Goal: Submit feedback/report problem: Submit feedback/report problem

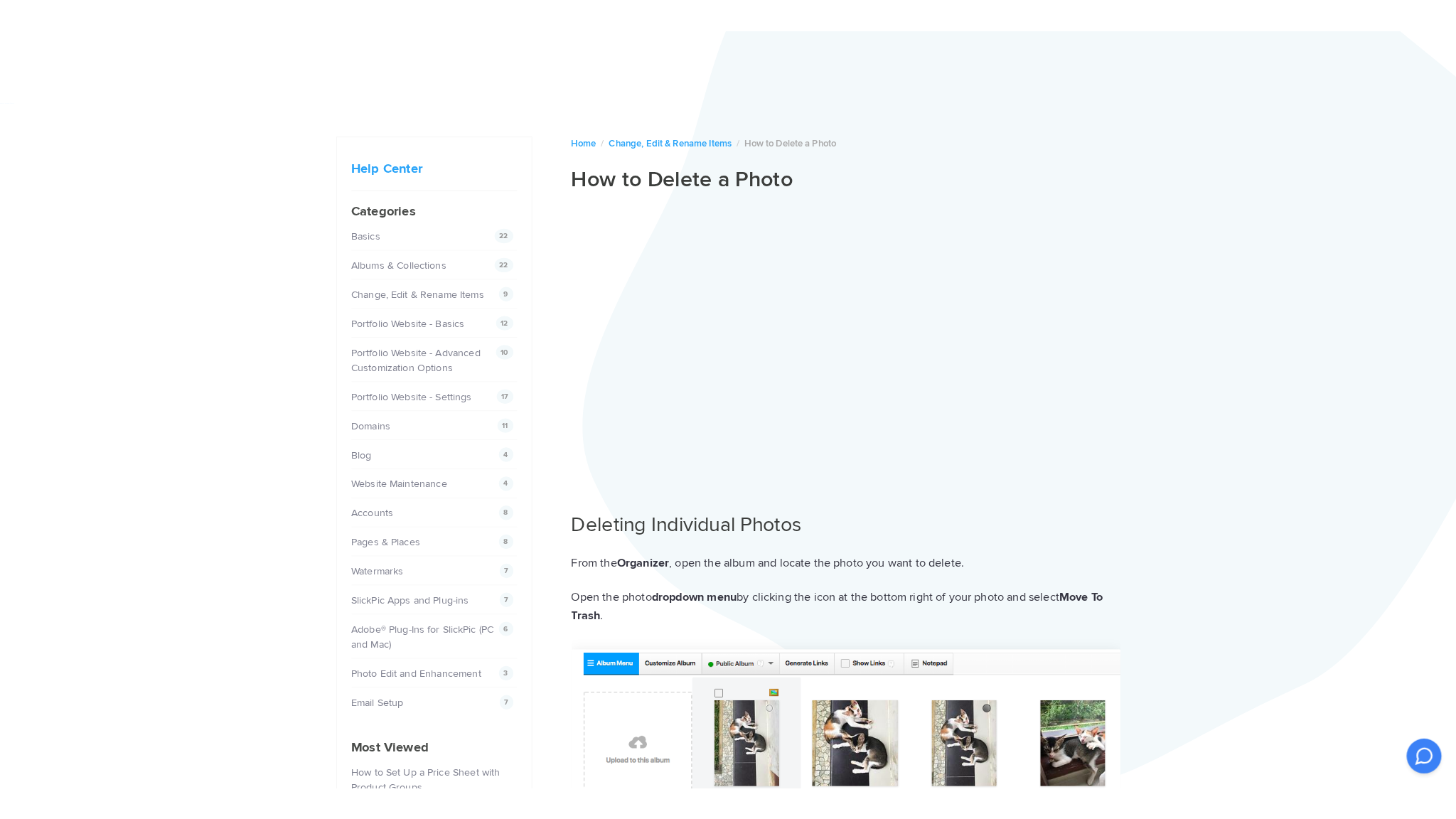
scroll to position [86, 0]
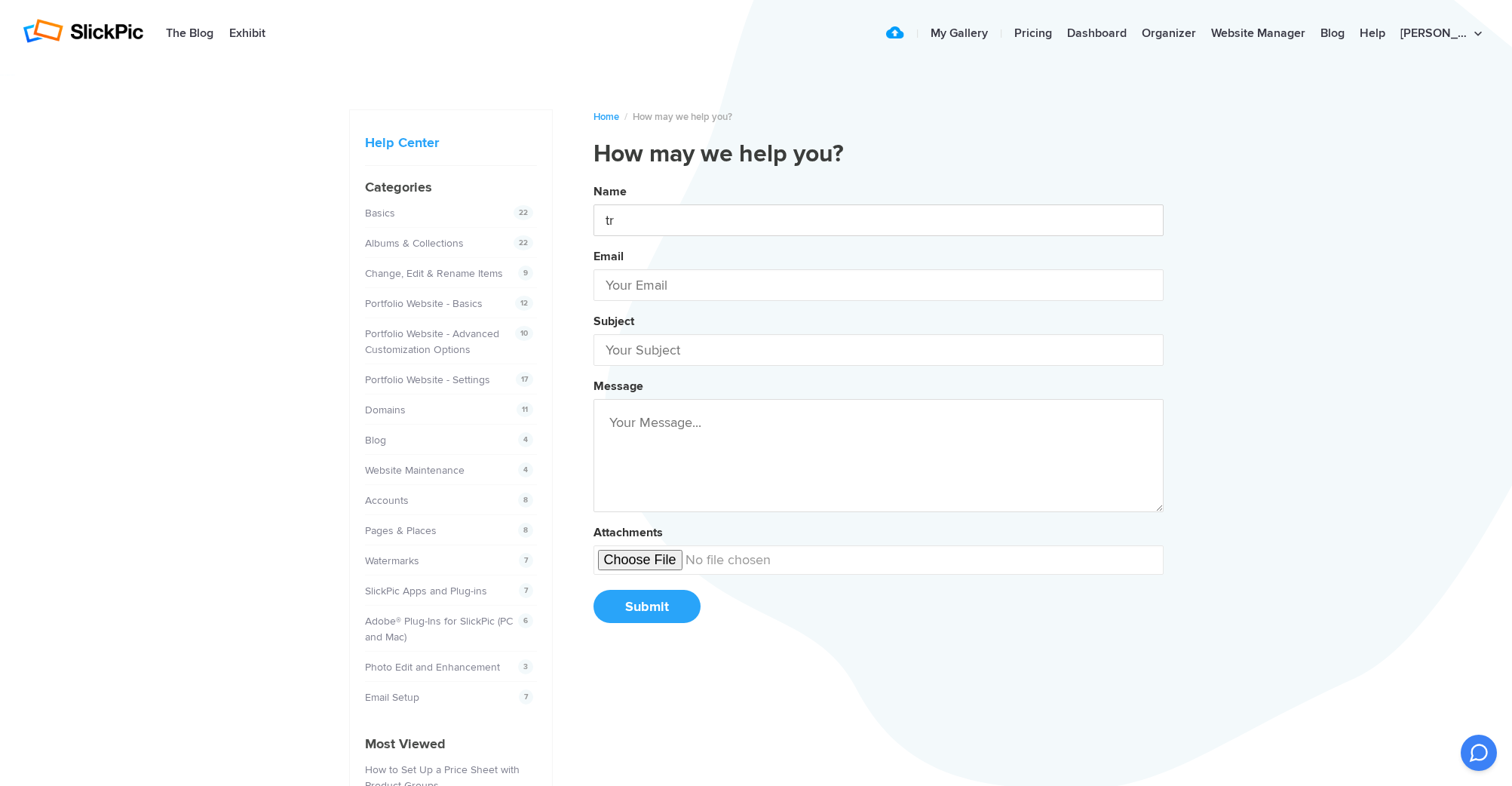
type input "Traci Bodette"
type input "tbodette@aol.com"
type input "Traci Bodette"
click at [765, 355] on input "text" at bounding box center [878, 350] width 570 height 32
click at [877, 410] on button "Name Traci Bodette Email tbodette@aol.com Subject mistake Message Attachments S…" at bounding box center [878, 409] width 570 height 460
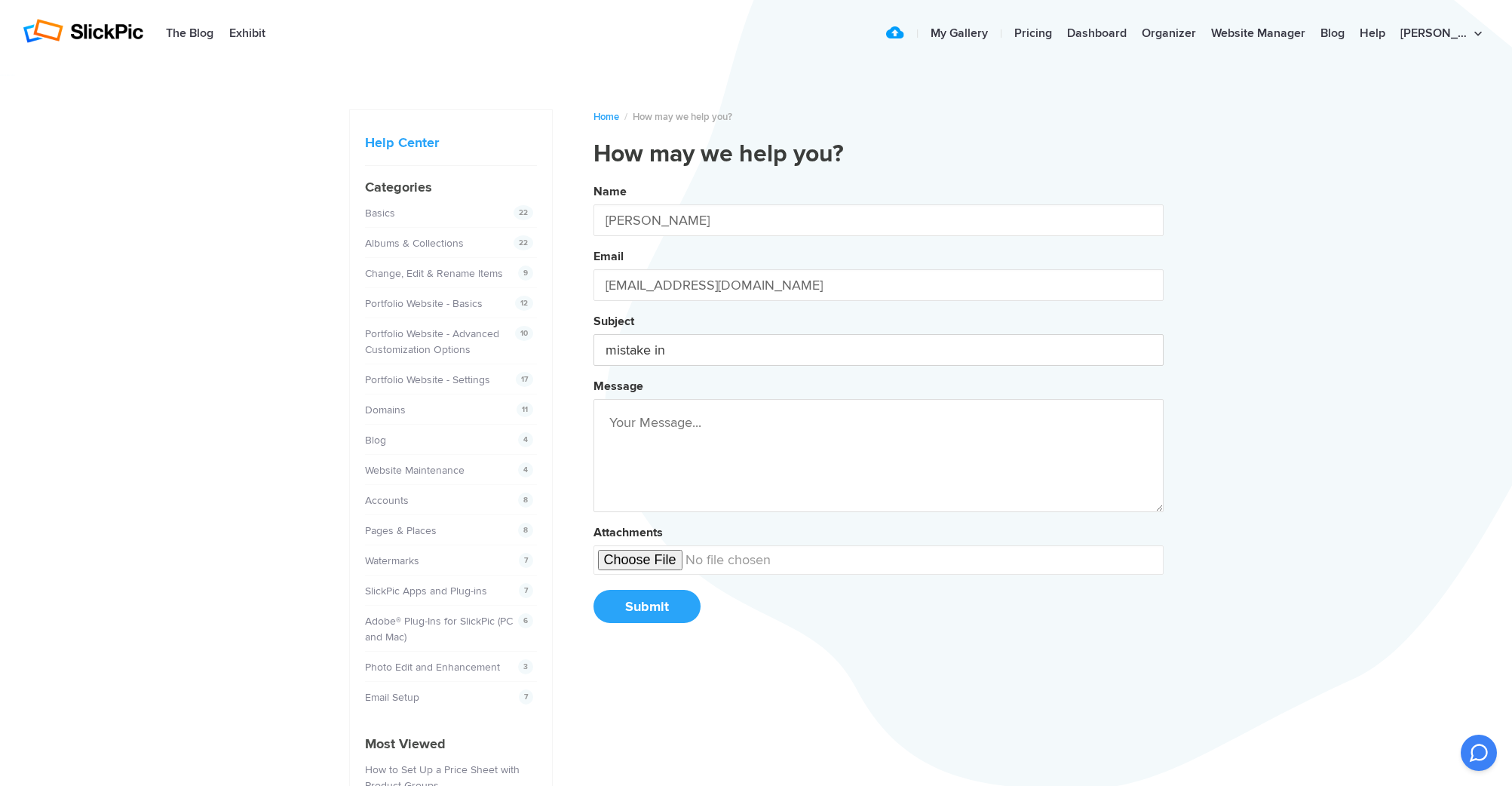
click at [877, 410] on button "Name Traci Bodette Email tbodette@aol.com Subject mistake in Message Attachment…" at bounding box center [878, 409] width 570 height 460
click at [877, 410] on button "Name Traci Bodette Email tbodette@aol.com Subject mistake in my Message Attachm…" at bounding box center [878, 409] width 570 height 460
click at [877, 410] on button "Name Traci Bodette Email tbodette@aol.com Subject mistake in Message Attachment…" at bounding box center [878, 409] width 570 height 460
click at [877, 410] on button "Name Traci Bodette Email tbodette@aol.com Subject mistake in in Message Attachm…" at bounding box center [878, 409] width 570 height 460
click at [877, 410] on button "Name Traci Bodette Email tbodette@aol.com Subject mistake in in how Message Att…" at bounding box center [878, 409] width 570 height 460
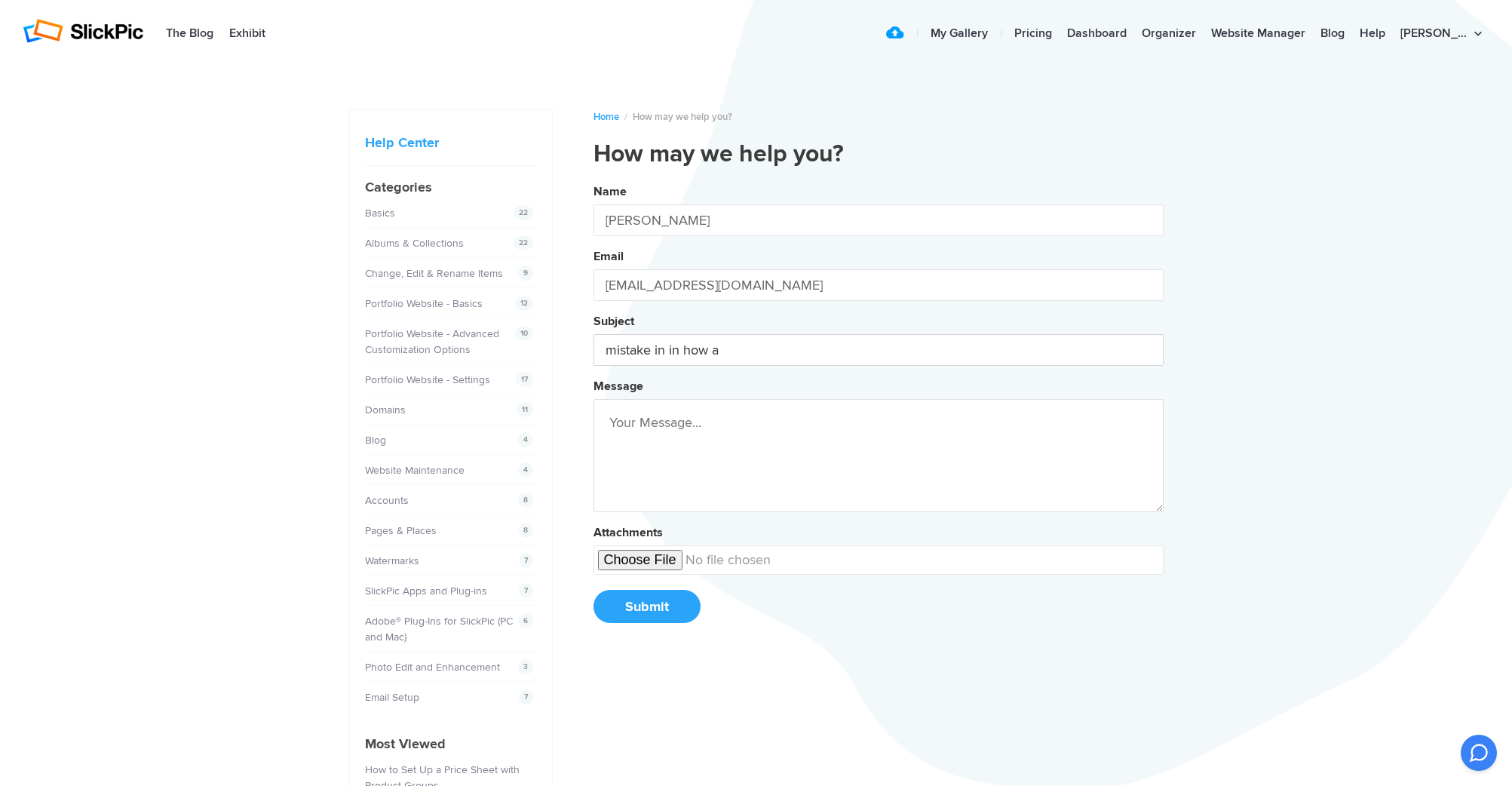
click at [877, 410] on button "Name Traci Bodette Email tbodette@aol.com Subject mistake in in how a Message A…" at bounding box center [878, 409] width 570 height 460
click at [877, 410] on button "Name Traci Bodette Email tbodette@aol.com Subject mistake in in how a named Mes…" at bounding box center [878, 409] width 570 height 460
click at [877, 410] on button "Name Traci Bodette Email tbodette@aol.com Subject mistake in in how a named my …" at bounding box center [878, 409] width 570 height 460
type input "mistake in in how a named my file"
click at [646, 610] on button "Submit" at bounding box center [646, 606] width 107 height 33
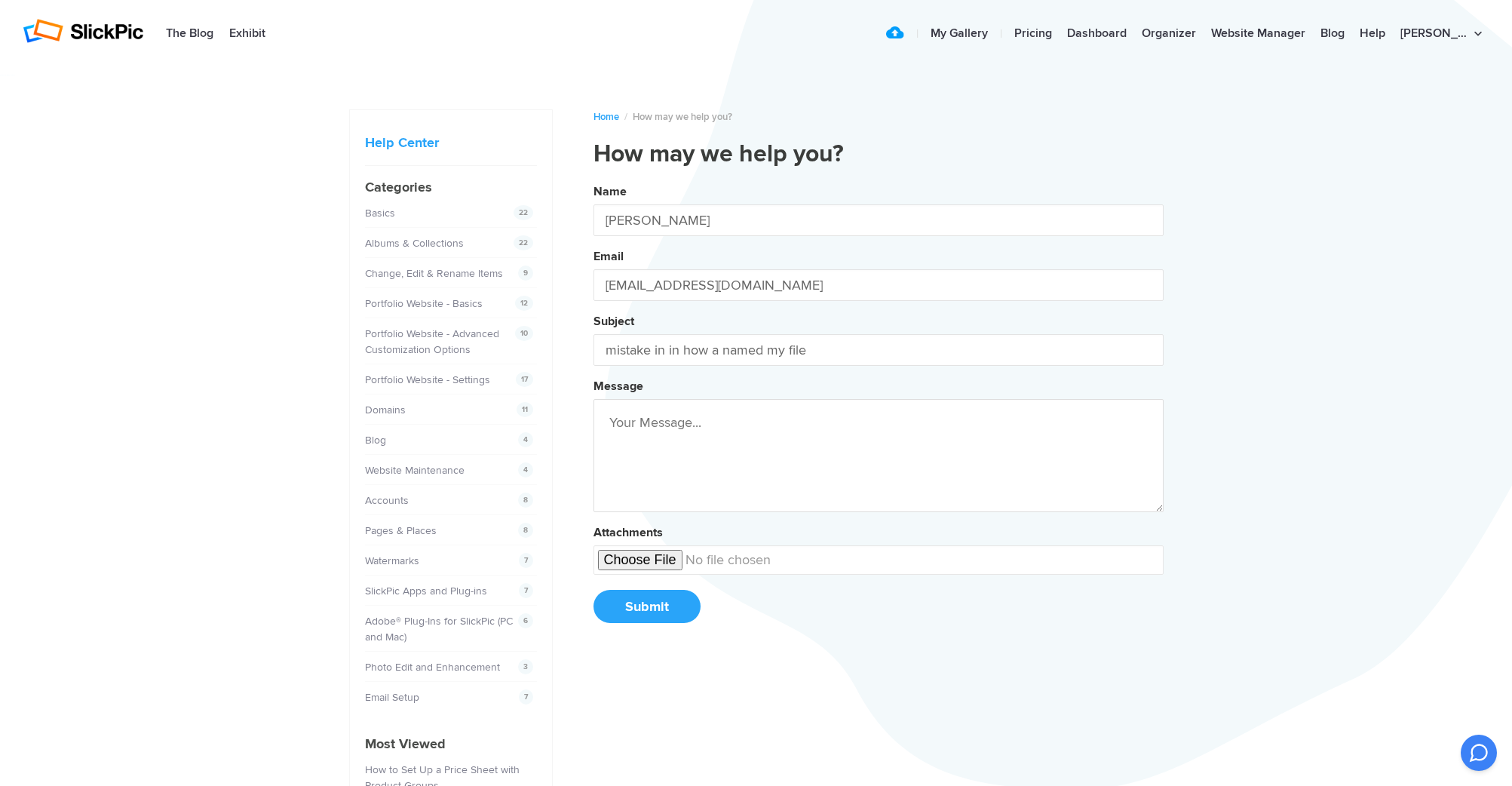
click at [757, 428] on textarea at bounding box center [878, 455] width 570 height 113
click at [719, 473] on textarea at bounding box center [878, 455] width 570 height 113
click at [720, 467] on textarea at bounding box center [878, 455] width 570 height 113
click at [877, 410] on button "Name Traci Bodette Email tbodette@aol.com Subject mistake in in how a named my …" at bounding box center [878, 409] width 570 height 460
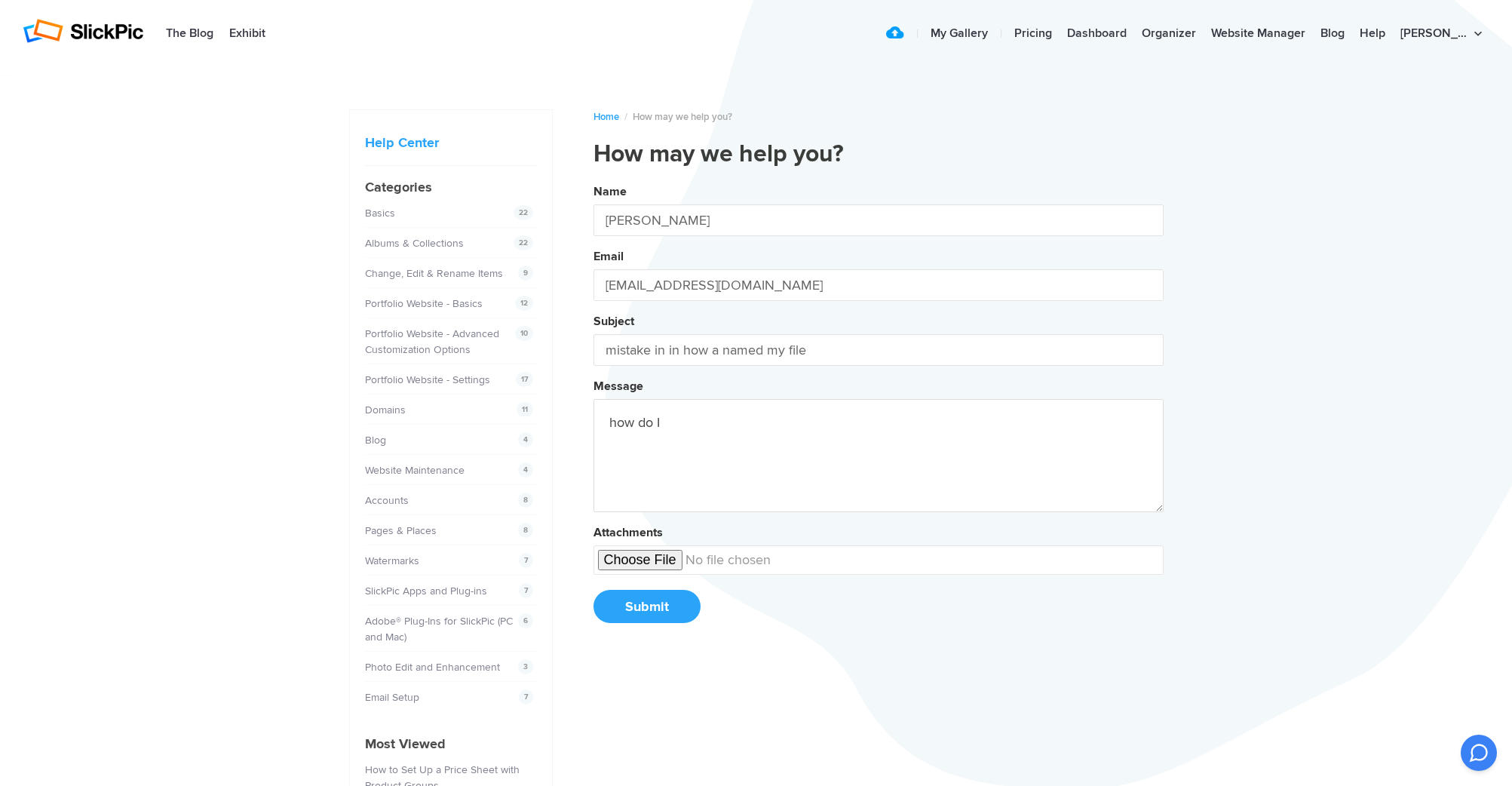
click at [877, 410] on button "Name Traci Bodette Email tbodette@aol.com Subject mistake in in how a named my …" at bounding box center [878, 409] width 570 height 460
type textarea "how do I change a file name"
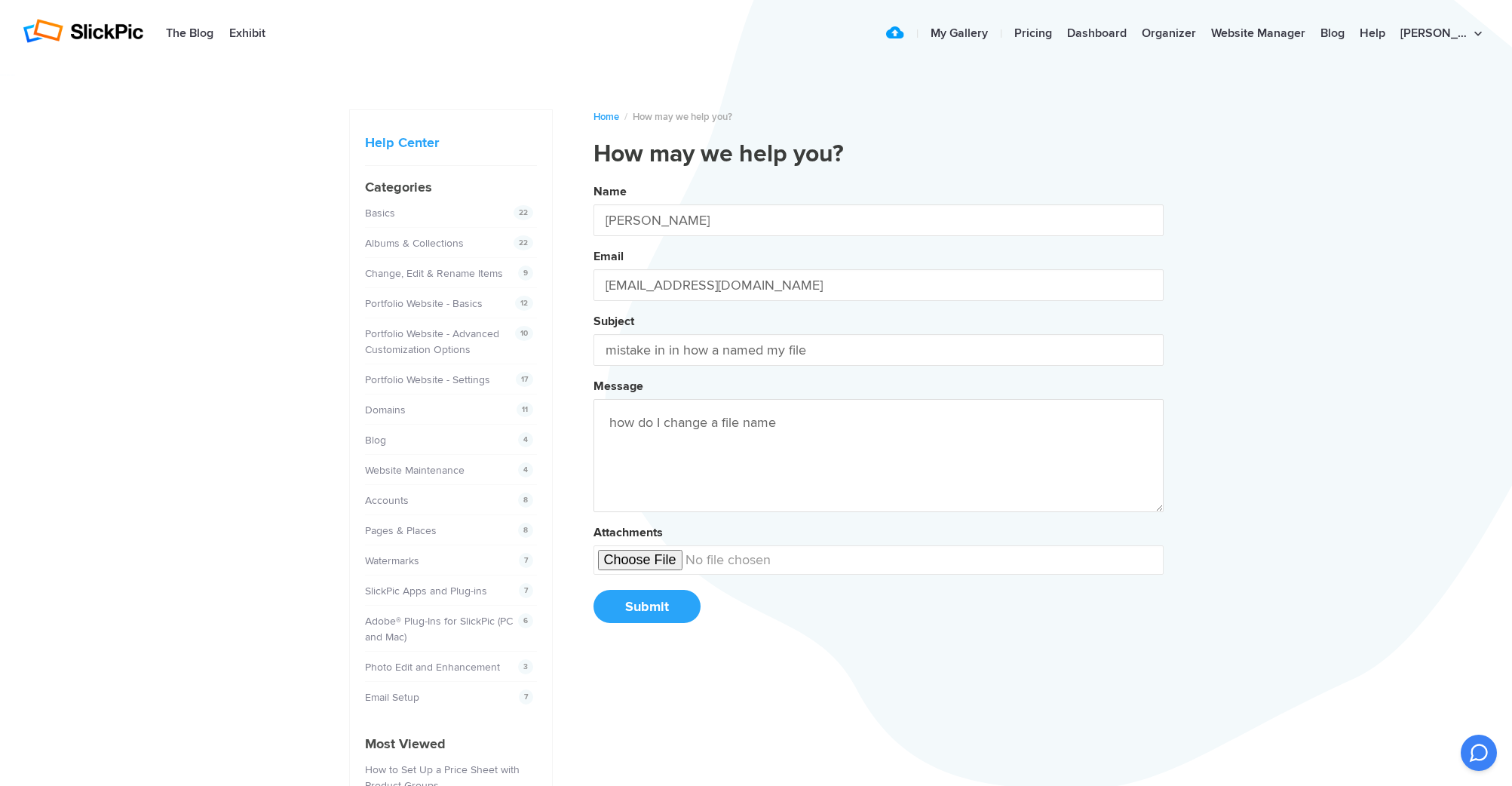
click at [647, 564] on input "file" at bounding box center [878, 560] width 570 height 29
type input "C:\fakepath\126 Macro Flower.JPG"
click at [644, 605] on button "Submit" at bounding box center [646, 606] width 107 height 33
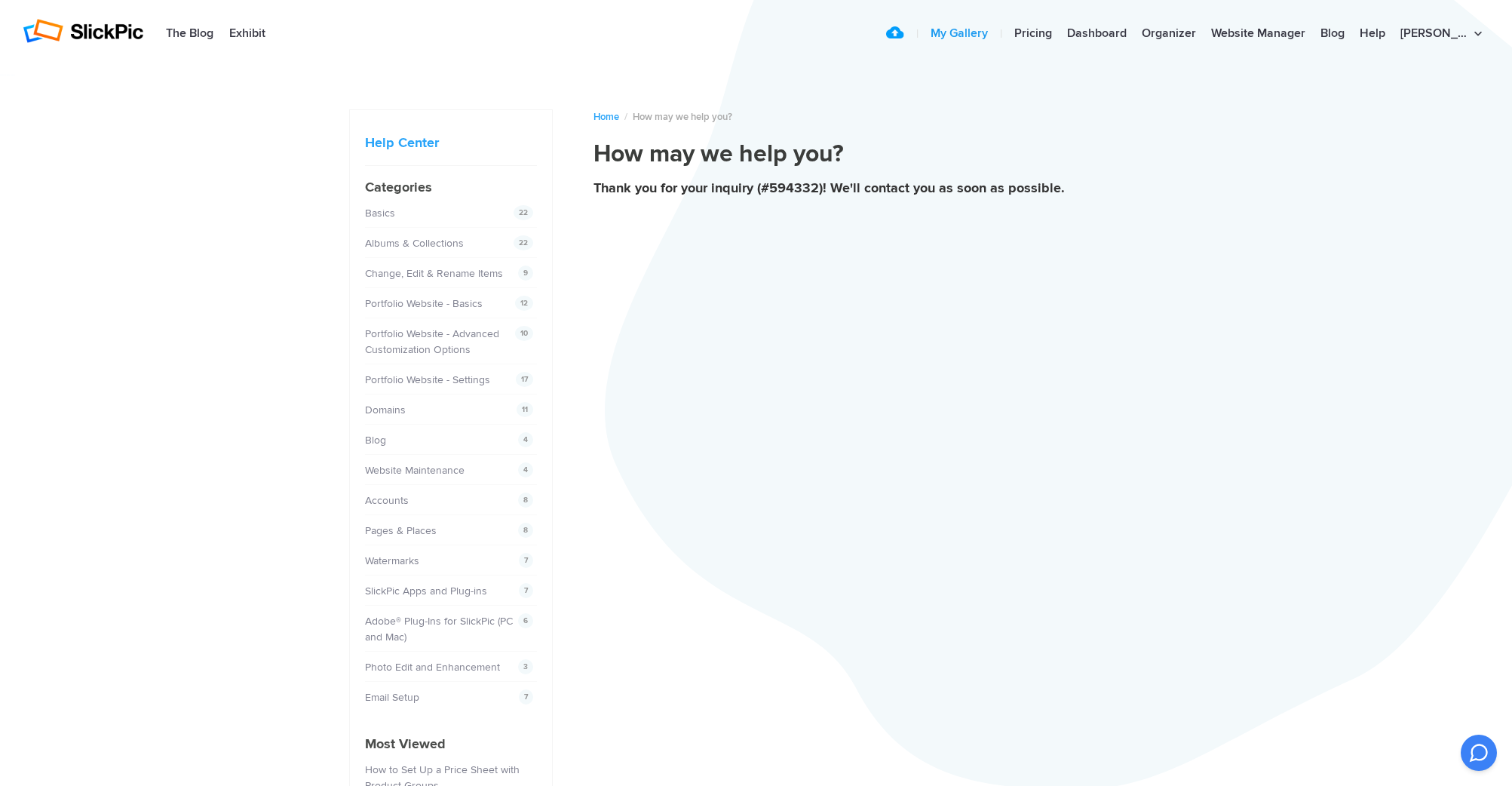
click at [995, 30] on link "My Gallery" at bounding box center [959, 33] width 73 height 30
